Goal: Find specific page/section: Find specific page/section

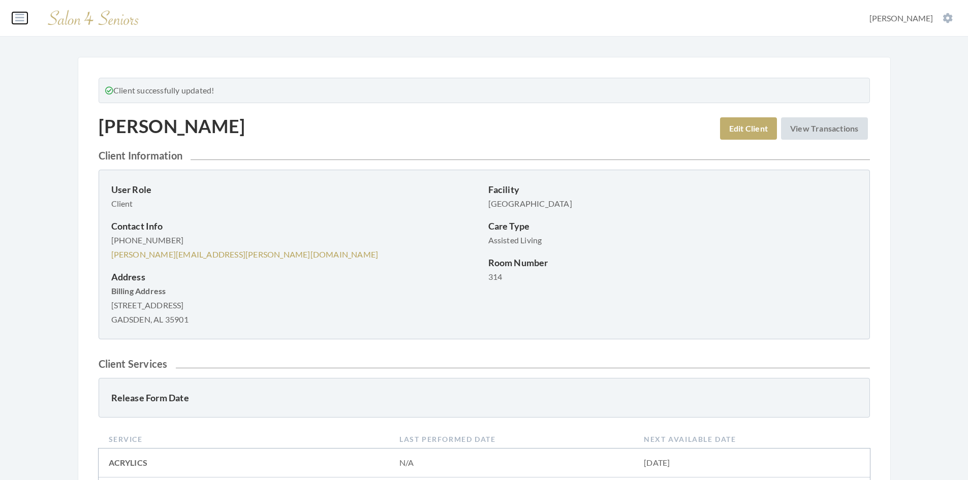
click at [21, 20] on icon at bounding box center [19, 18] width 9 height 10
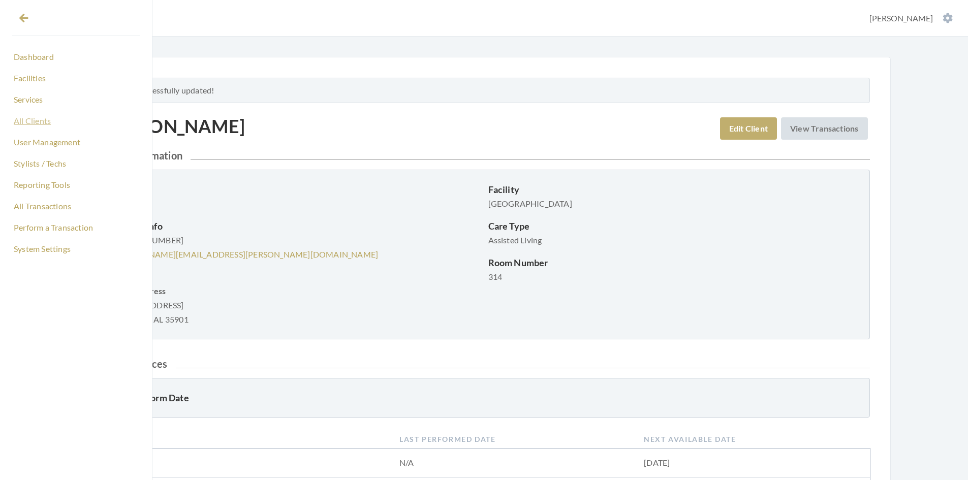
click at [37, 120] on link "All Clients" at bounding box center [76, 120] width 128 height 17
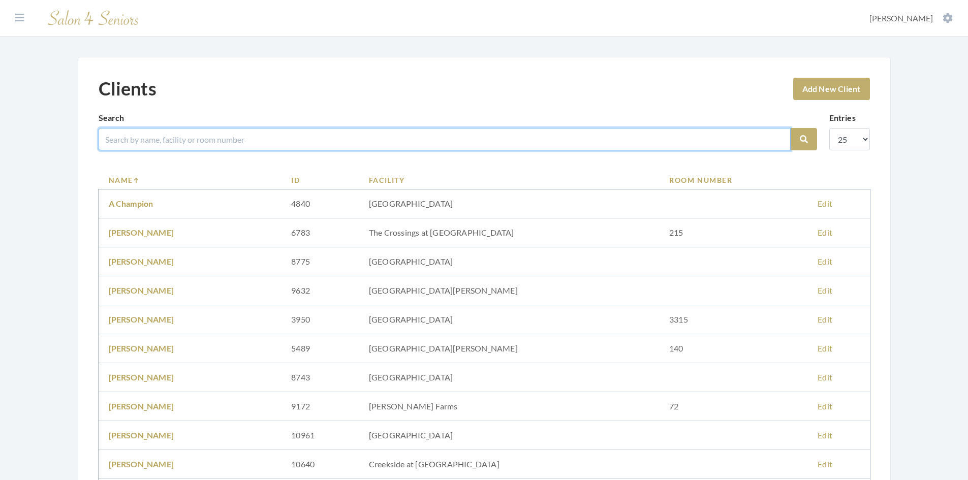
click at [156, 136] on input "search" at bounding box center [445, 139] width 692 height 22
type input "hammond"
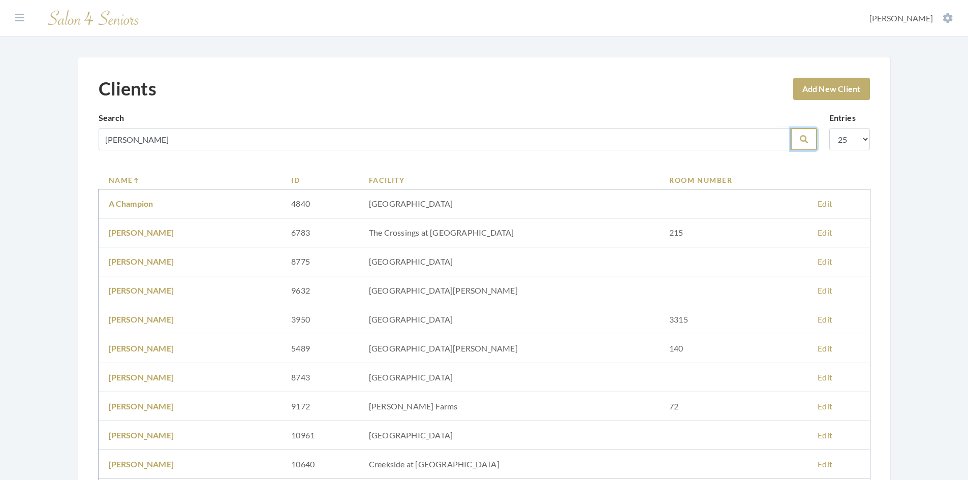
click at [801, 137] on icon "submit" at bounding box center [804, 139] width 8 height 8
